Goal: Information Seeking & Learning: Learn about a topic

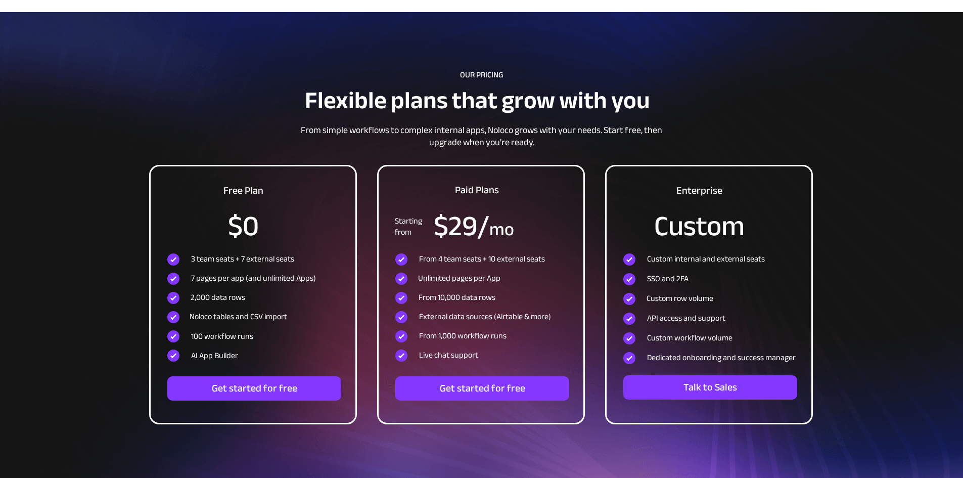
scroll to position [3235, 0]
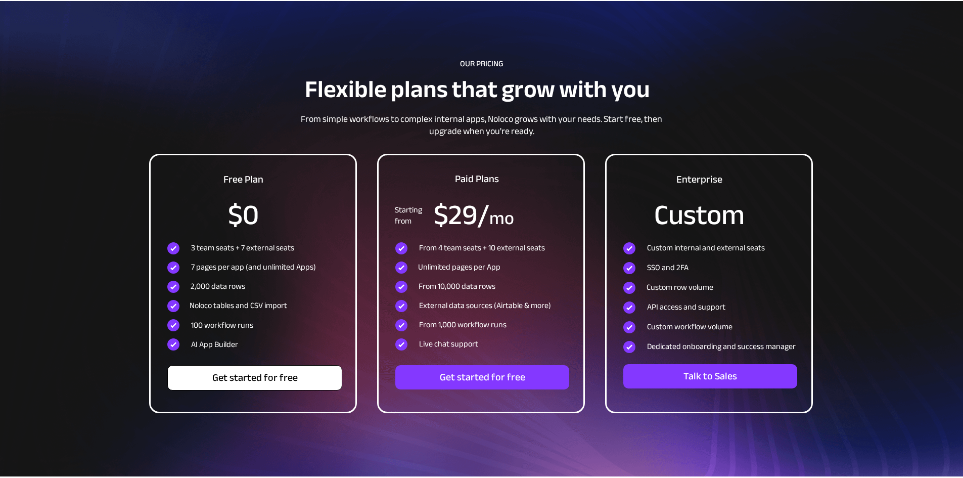
click at [253, 378] on span "Get started for free" at bounding box center [255, 378] width 174 height 12
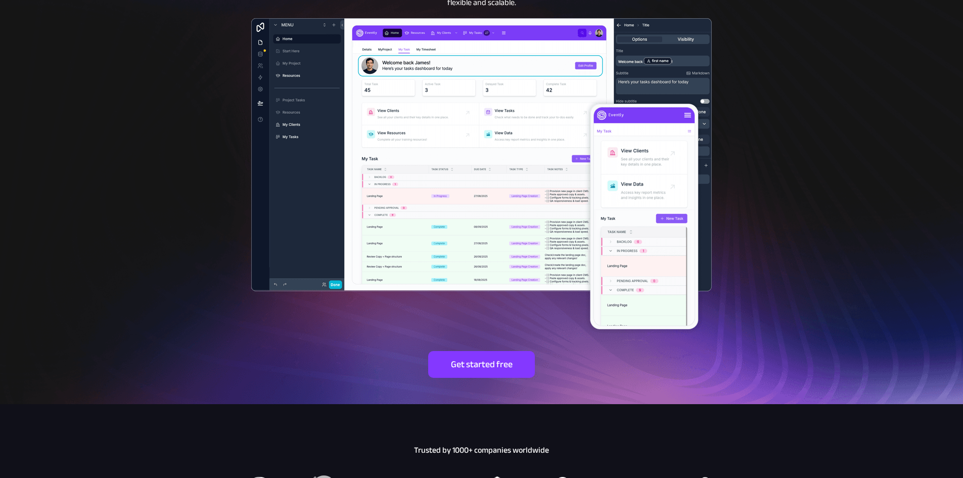
scroll to position [101, 0]
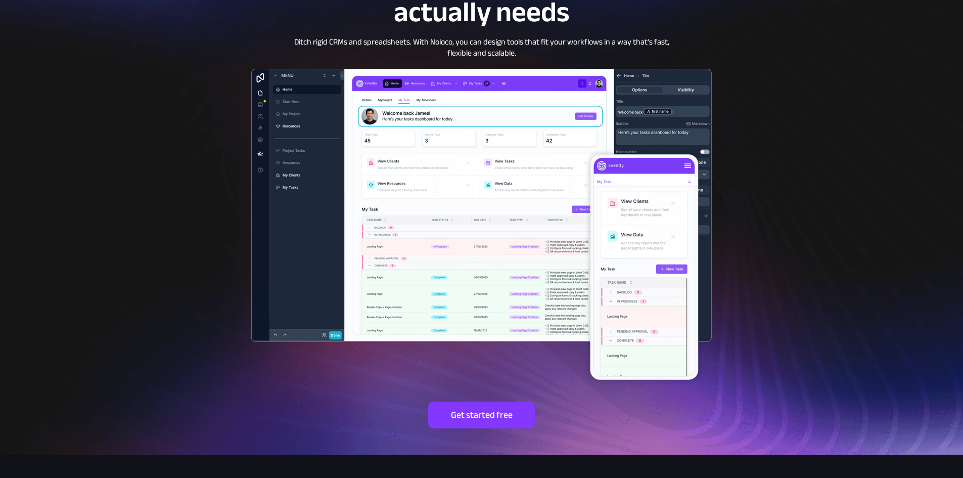
click at [490, 245] on img at bounding box center [481, 224] width 503 height 353
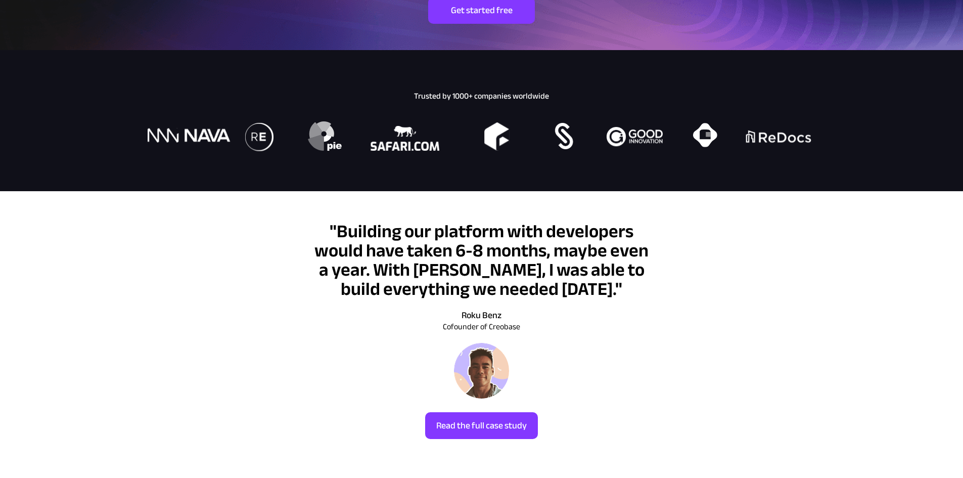
scroll to position [607, 0]
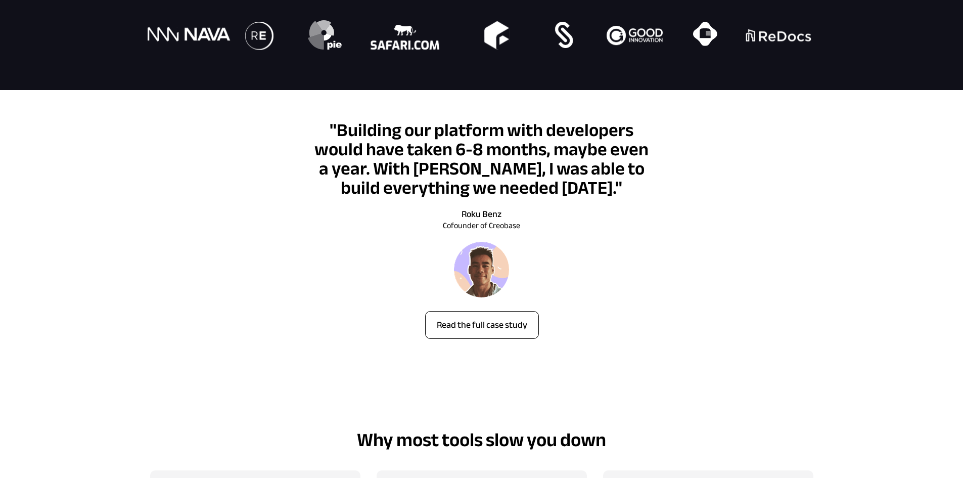
click at [469, 330] on span "Read the full case study" at bounding box center [482, 324] width 113 height 11
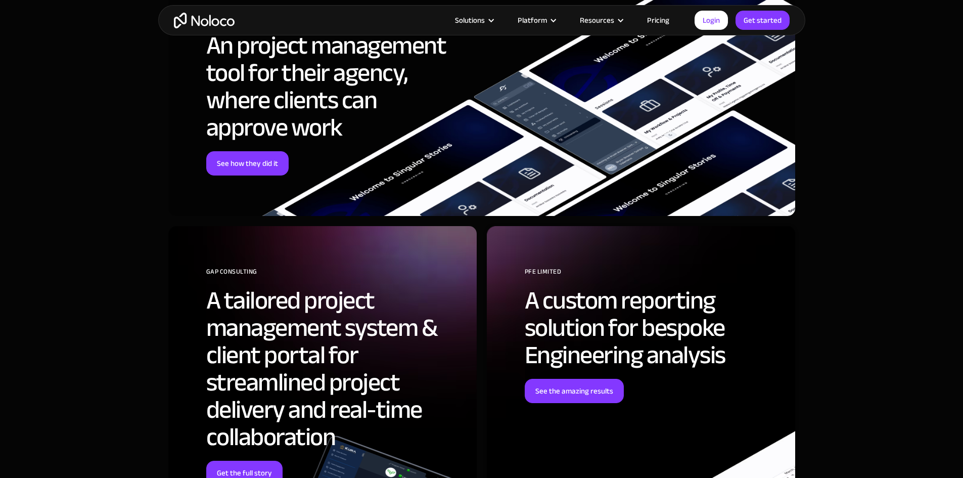
scroll to position [2477, 0]
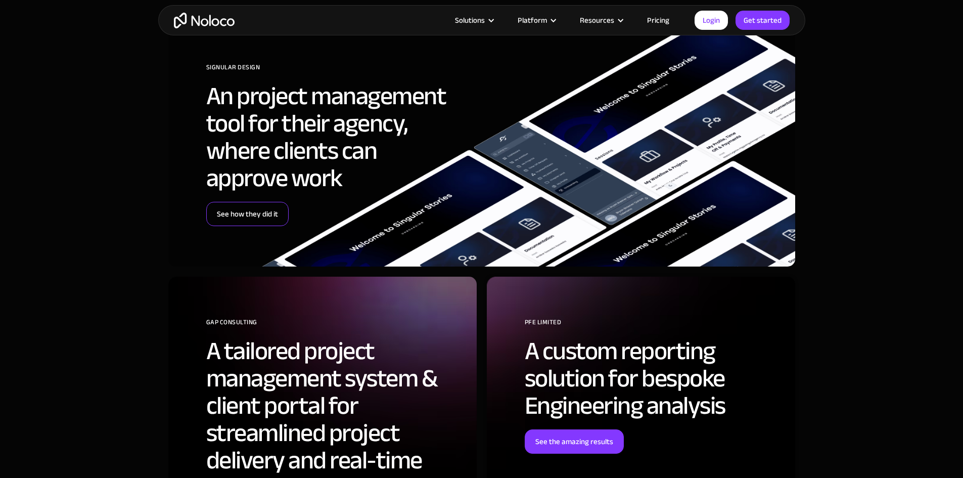
click at [247, 212] on link "See how they did it" at bounding box center [247, 214] width 82 height 24
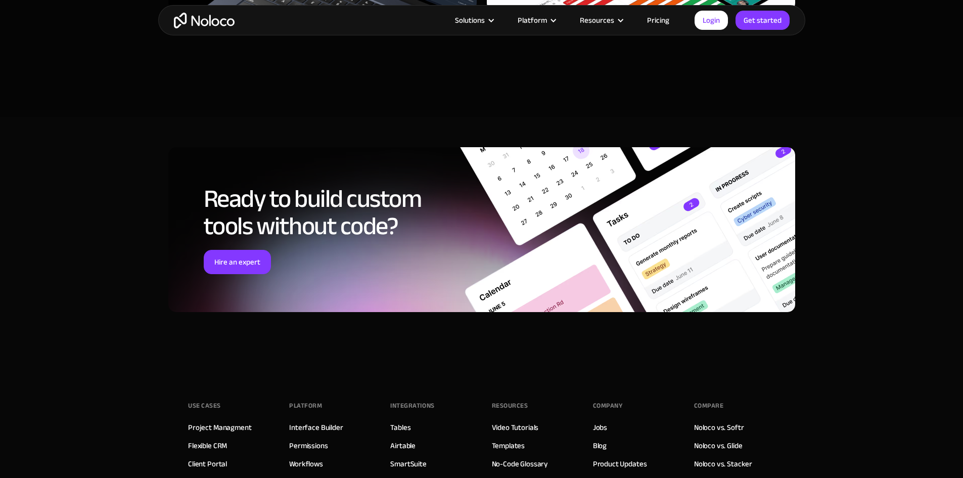
scroll to position [3640, 0]
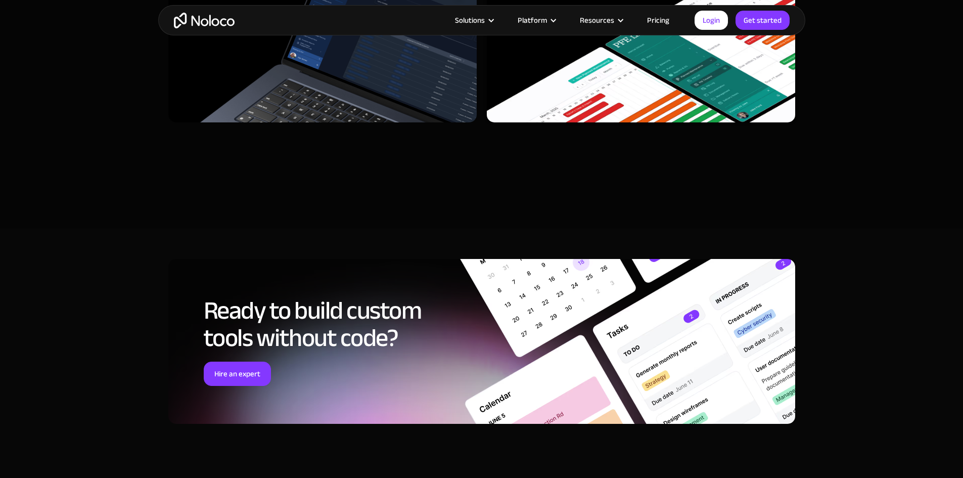
scroll to position [3196, 0]
